Goal: Task Accomplishment & Management: Use online tool/utility

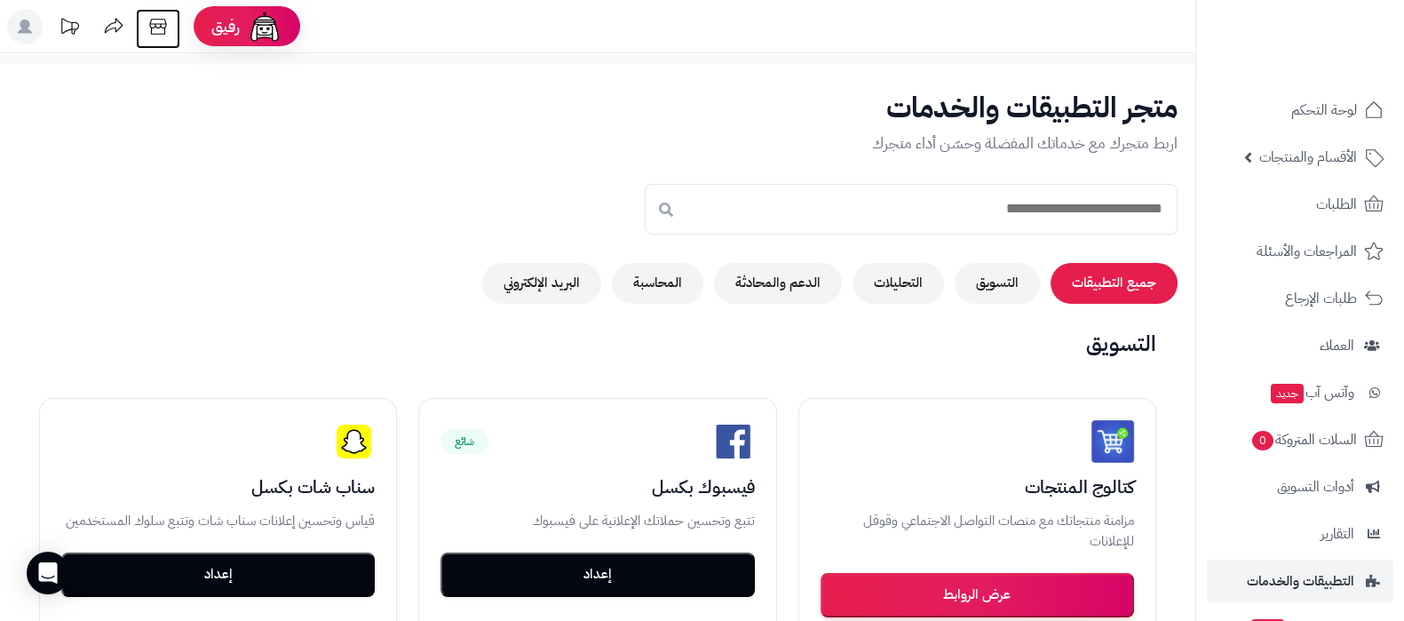
click at [155, 34] on icon at bounding box center [157, 27] width 17 height 16
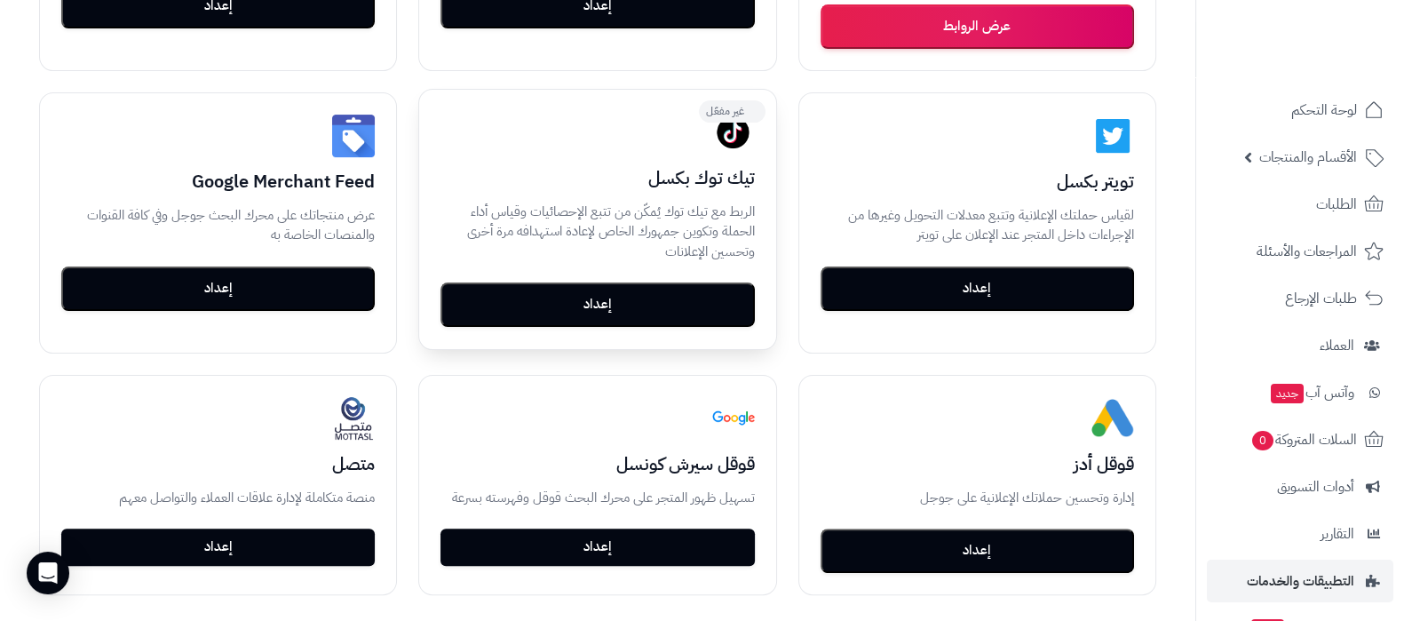
scroll to position [666, 0]
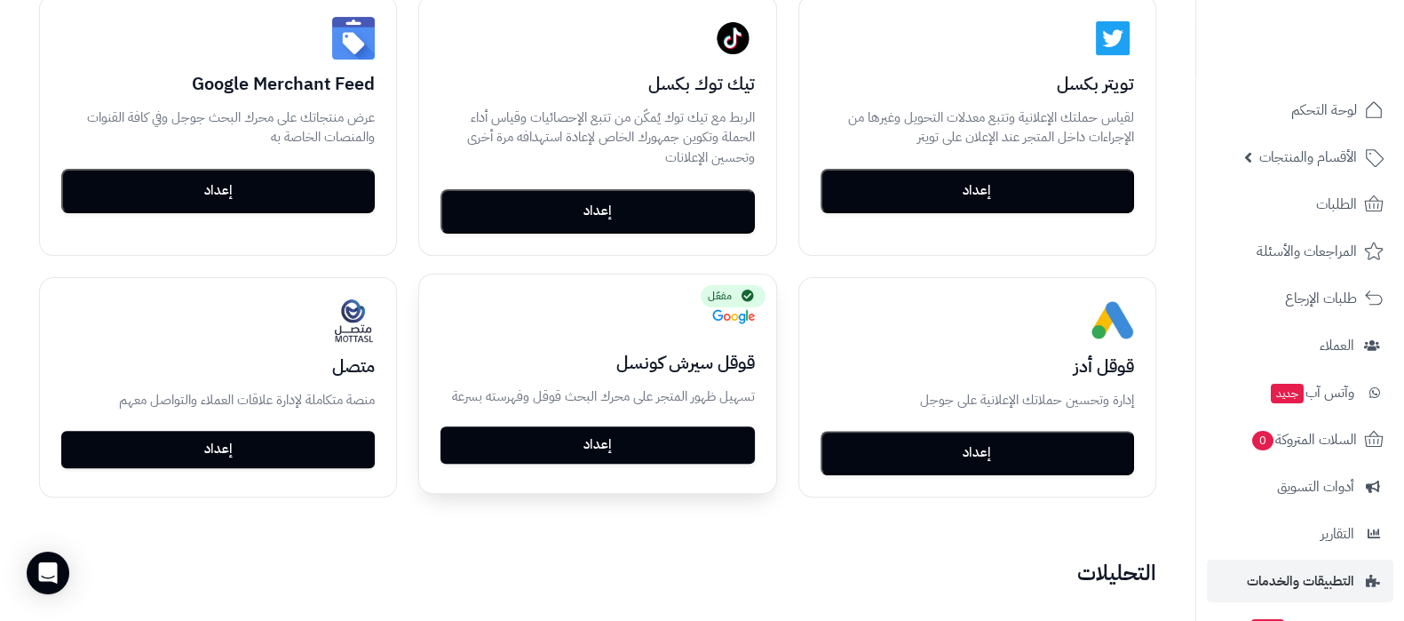
click at [664, 453] on link "إعداد" at bounding box center [598, 444] width 314 height 37
click at [614, 445] on link "إعداد" at bounding box center [598, 444] width 314 height 37
